Goal: Navigation & Orientation: Find specific page/section

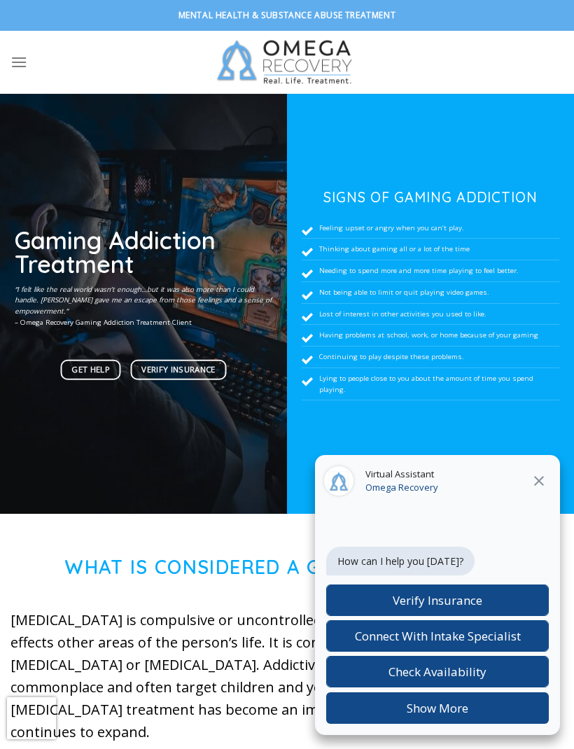
click at [550, 480] on button at bounding box center [538, 481] width 25 height 18
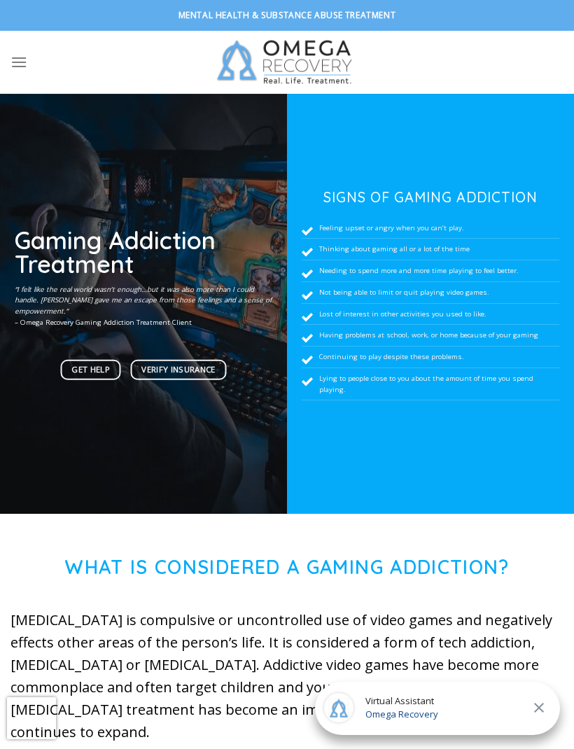
click at [23, 56] on icon "Menu" at bounding box center [18, 62] width 17 height 20
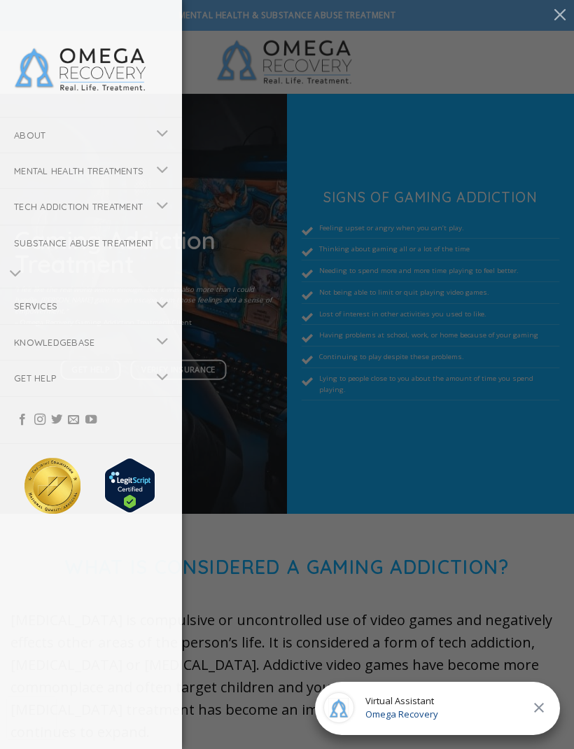
click at [147, 125] on button "Toggle" at bounding box center [162, 134] width 31 height 27
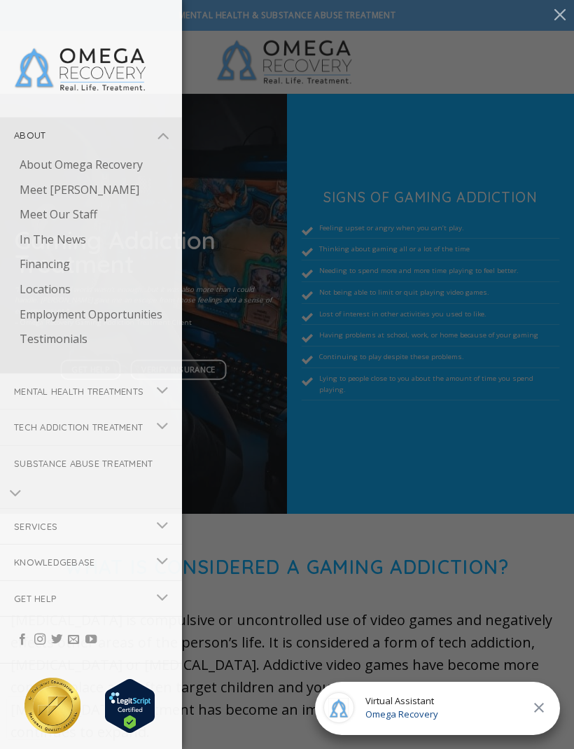
click at [136, 306] on link "Employment Opportunities" at bounding box center [94, 314] width 176 height 25
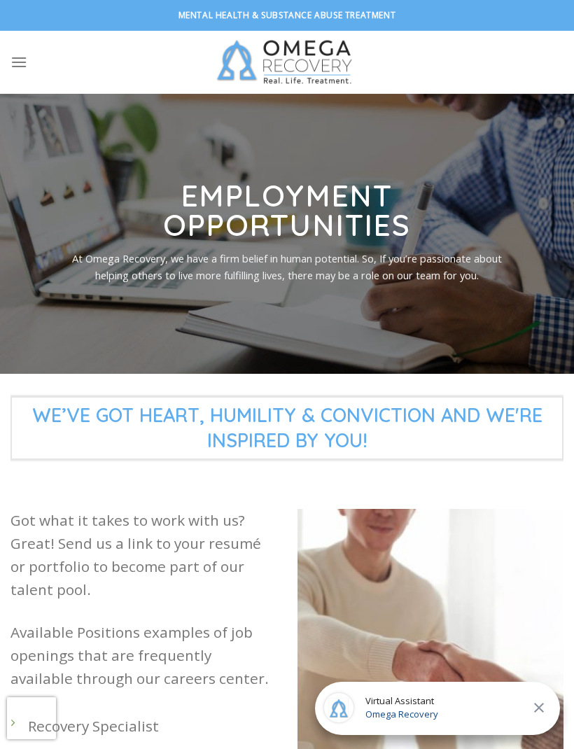
click at [27, 51] on link "Menu" at bounding box center [18, 62] width 17 height 34
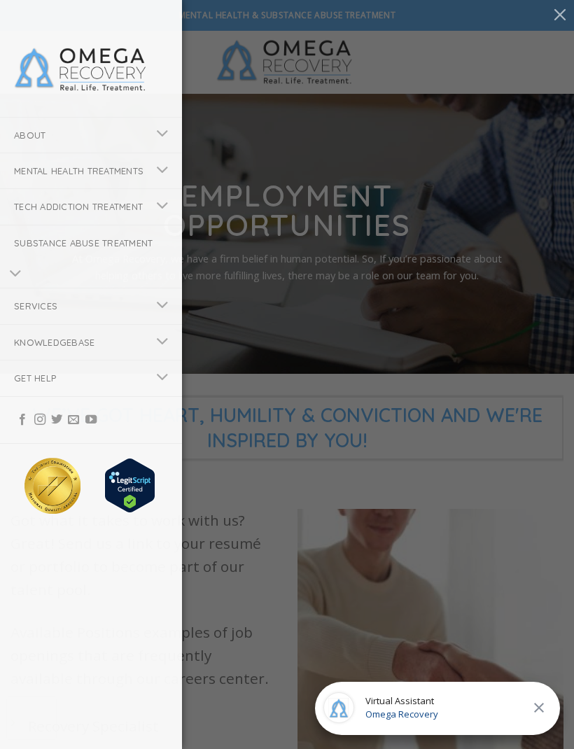
click at [144, 62] on img at bounding box center [80, 68] width 133 height 47
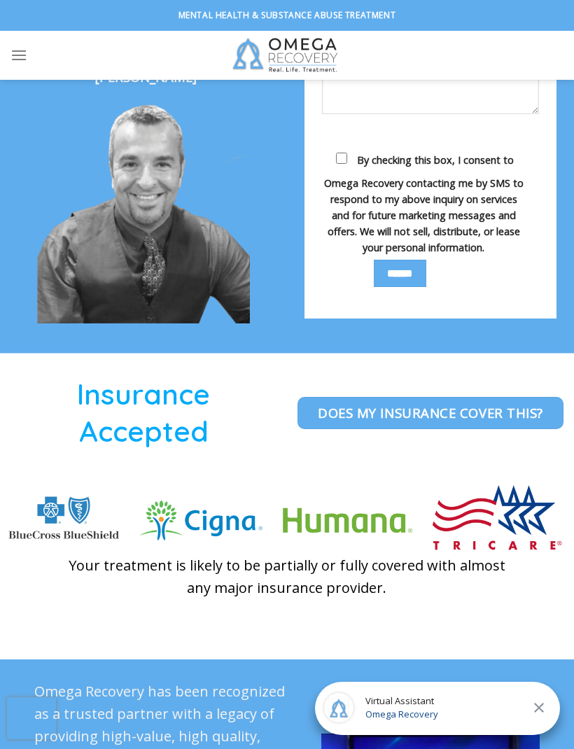
scroll to position [3184, 0]
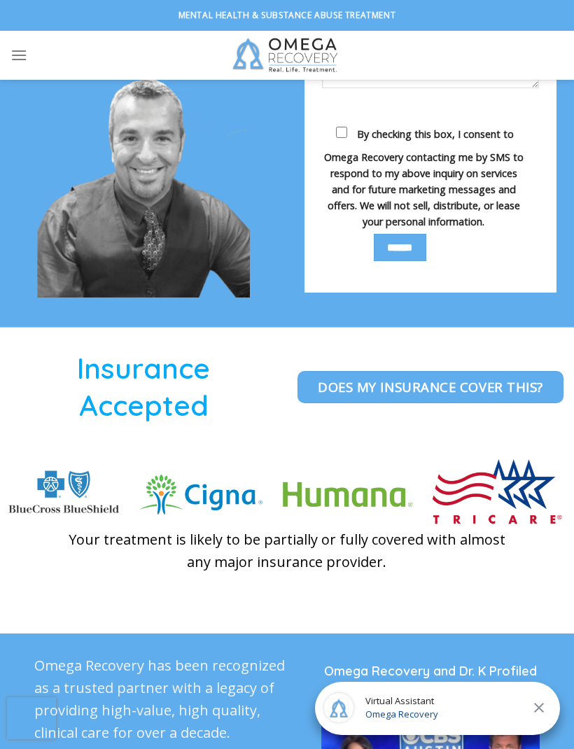
click at [441, 580] on div at bounding box center [287, 480] width 574 height 305
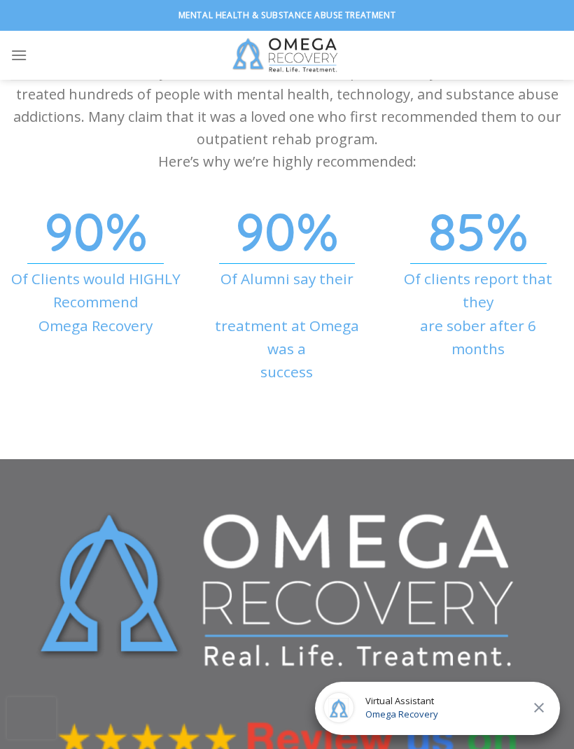
scroll to position [4845, 0]
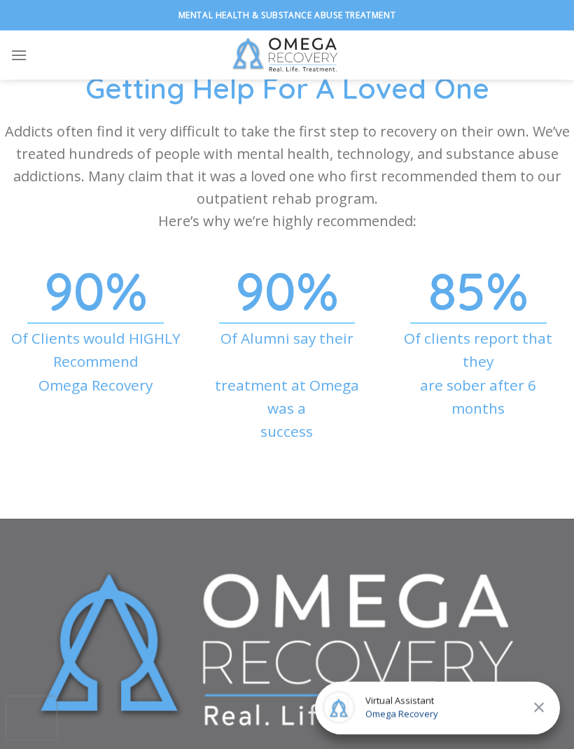
click at [507, 413] on div "85% Of clients report that they are sober after 6 months" at bounding box center [478, 384] width 191 height 197
click at [158, 155] on p "Addicts often find it very difficult to take the first step to recovery on thei…" at bounding box center [287, 177] width 574 height 112
click at [151, 251] on div at bounding box center [287, 268] width 574 height 35
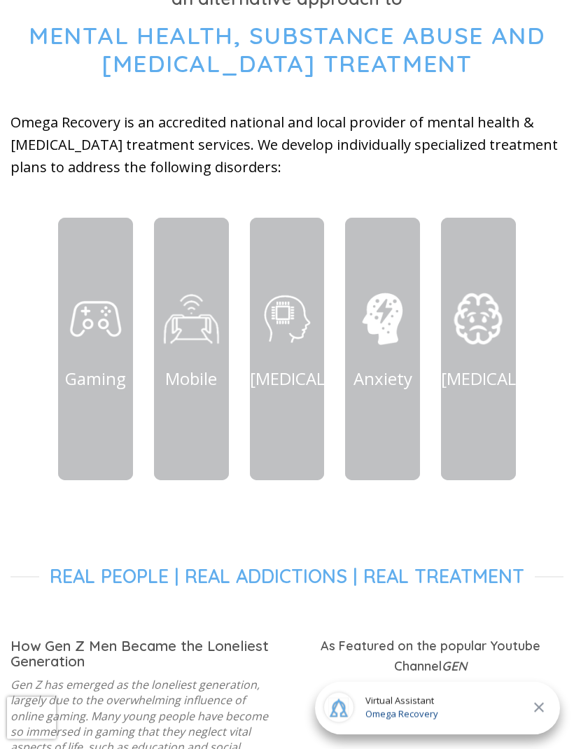
scroll to position [0, 0]
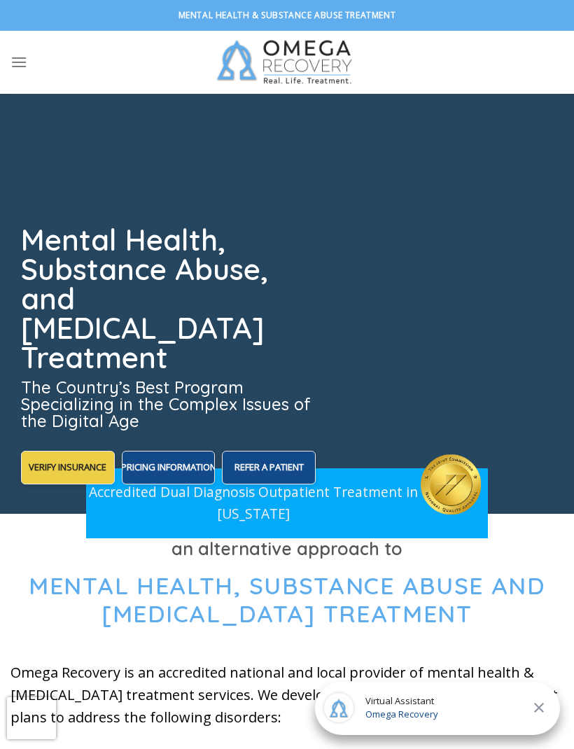
click at [28, 78] on ul at bounding box center [97, 62] width 175 height 34
click at [25, 65] on icon "Menu" at bounding box center [18, 62] width 17 height 20
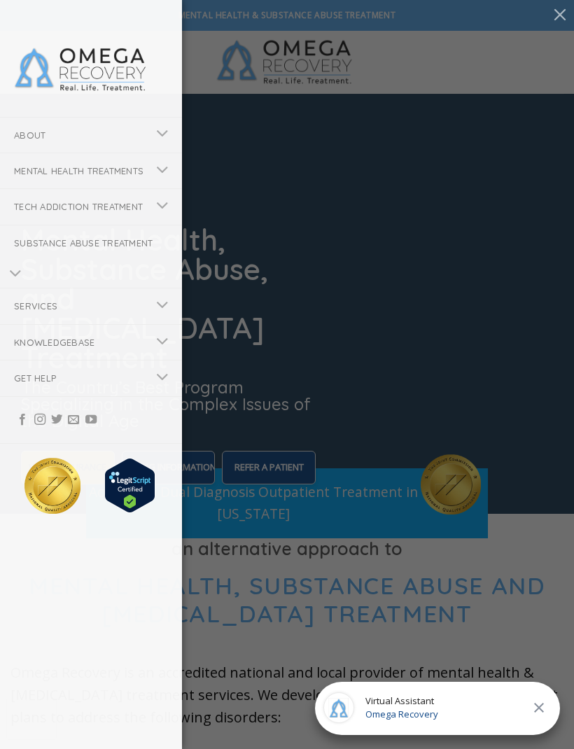
click at [524, 513] on div "About About Omega Recovery Meet [PERSON_NAME] Meet Our Staff In The News Financ…" at bounding box center [287, 374] width 574 height 749
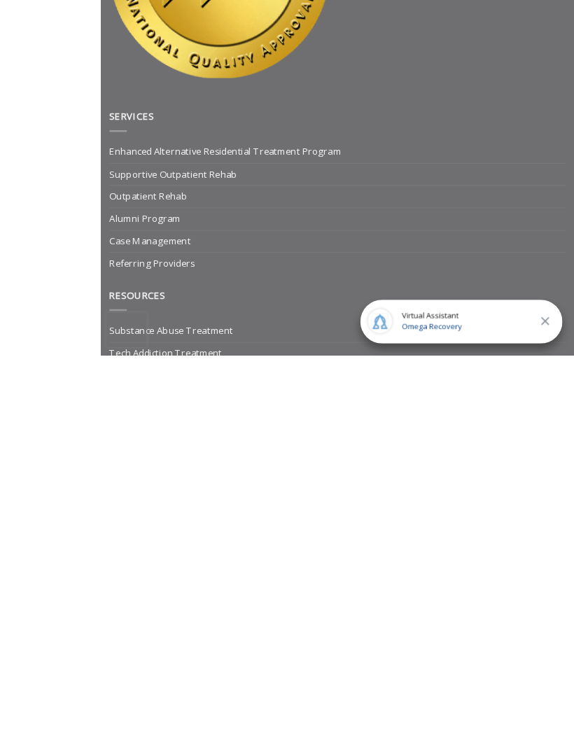
scroll to position [6033, 0]
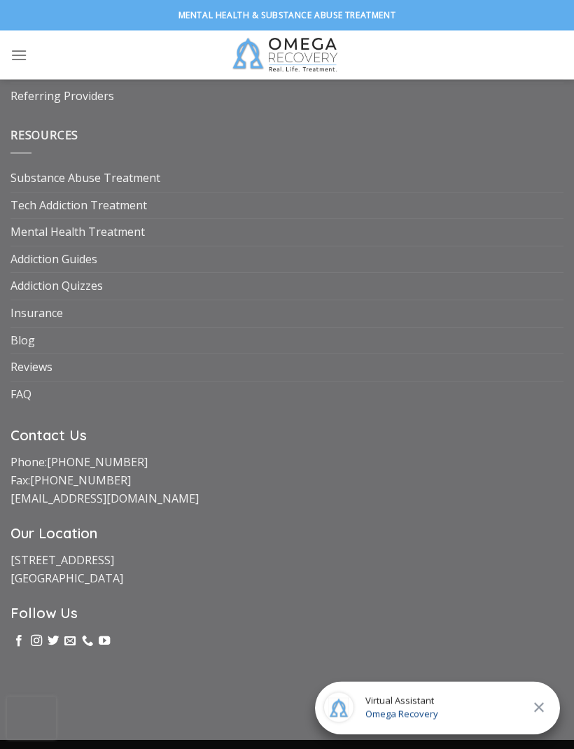
click at [380, 721] on span "Omega Recovery" at bounding box center [401, 714] width 73 height 14
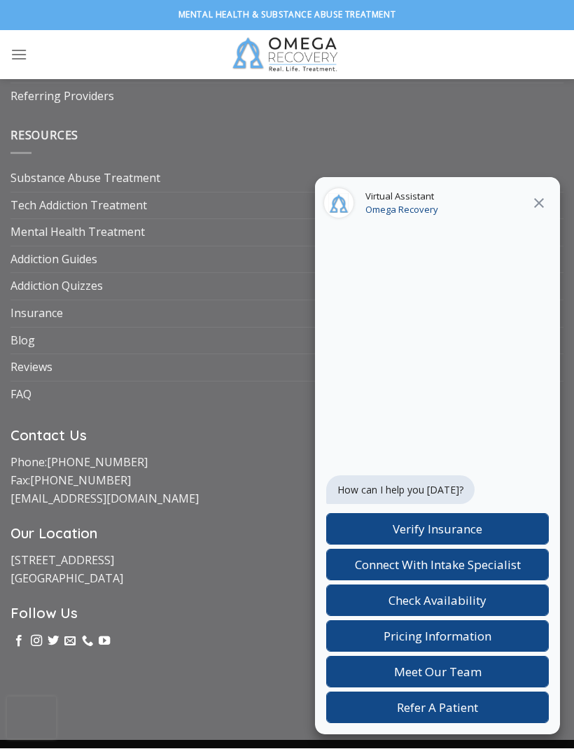
click at [349, 345] on div at bounding box center [437, 288] width 222 height 114
click at [351, 688] on label "Meet Our Team" at bounding box center [437, 671] width 222 height 31
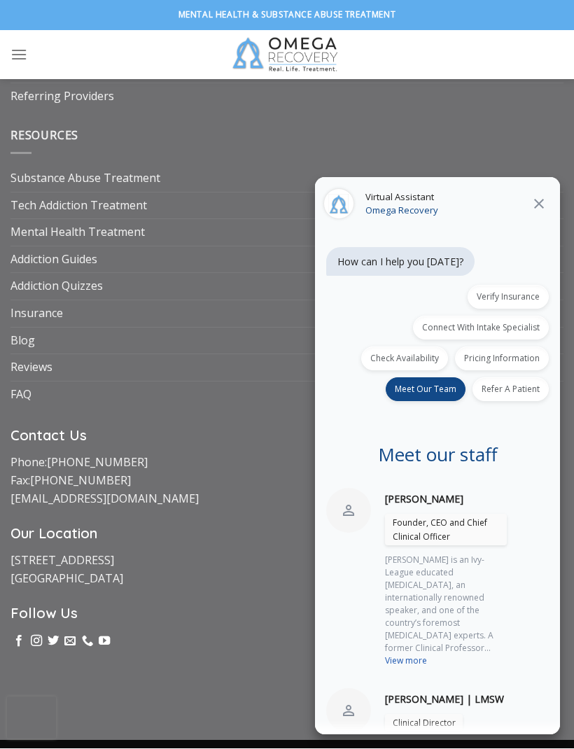
scroll to position [0, 0]
click at [447, 395] on span "Meet Our Team" at bounding box center [426, 389] width 62 height 12
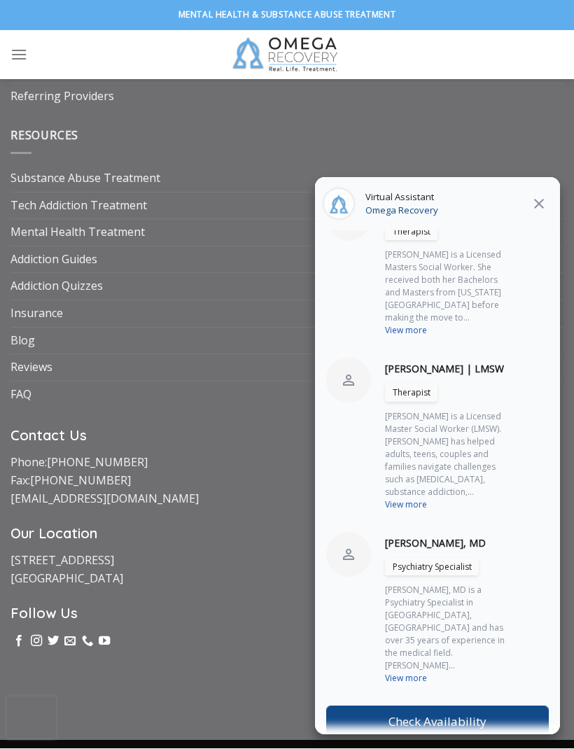
click at [495, 748] on label "Go Back To Start" at bounding box center [437, 757] width 222 height 31
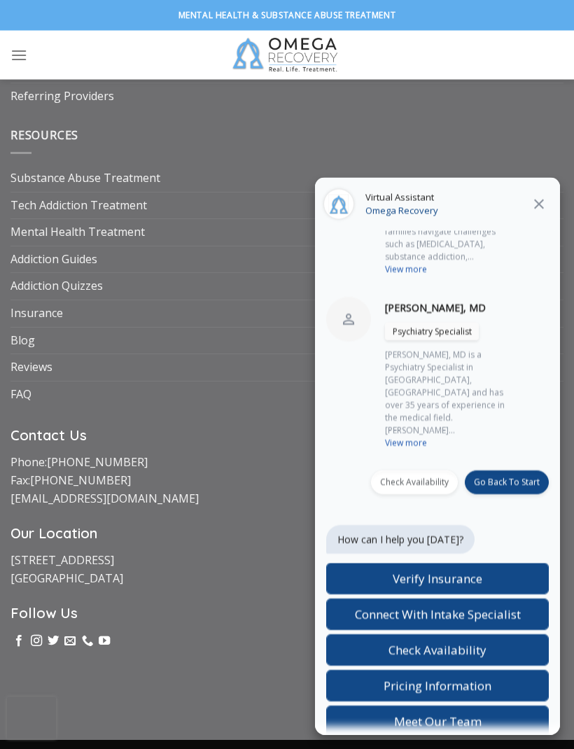
scroll to position [900, 0]
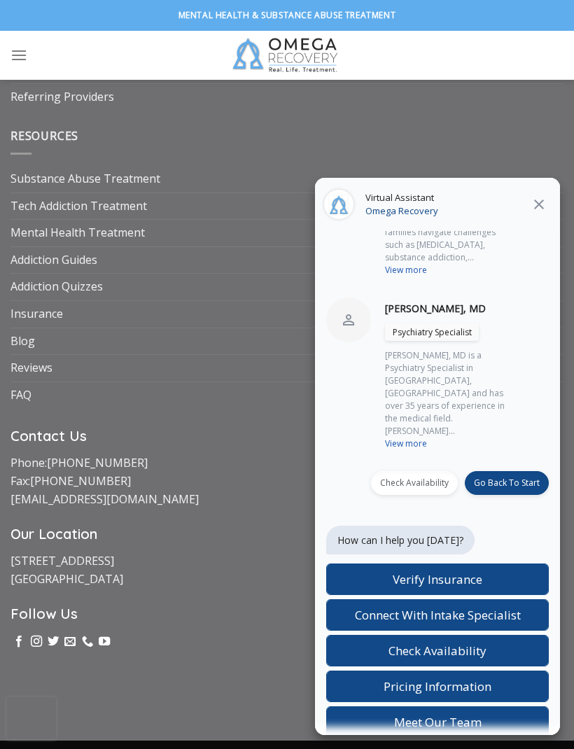
click at [536, 213] on icon at bounding box center [538, 204] width 17 height 17
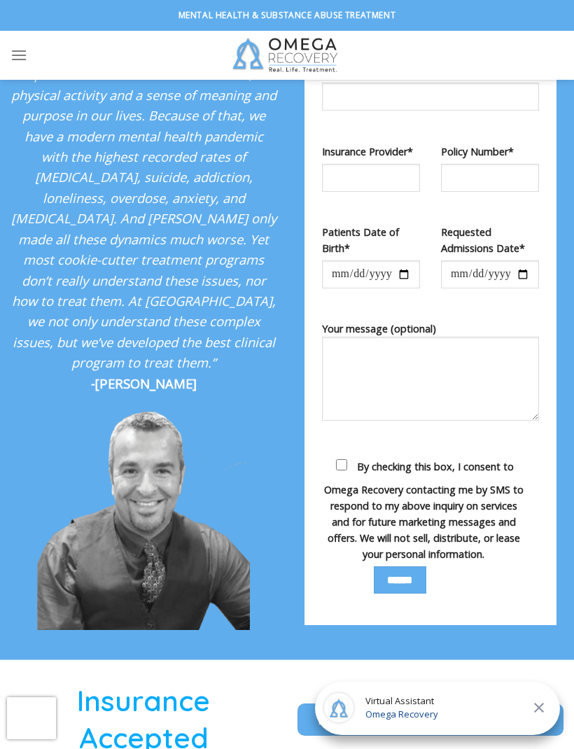
scroll to position [2848, 0]
